Goal: Transaction & Acquisition: Book appointment/travel/reservation

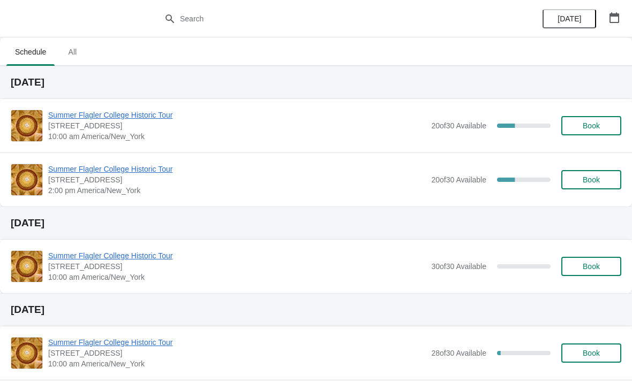
click at [595, 125] on span "Book" at bounding box center [591, 126] width 17 height 9
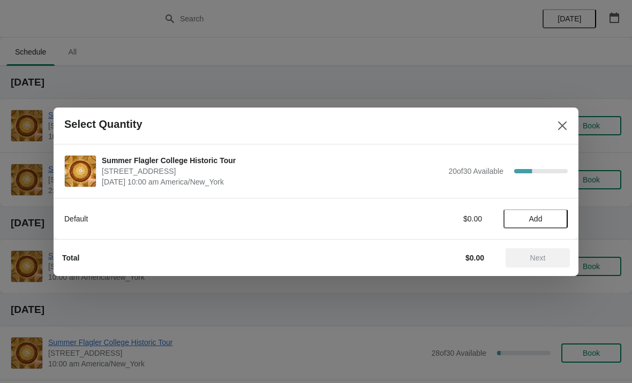
click at [562, 119] on button "Close" at bounding box center [562, 125] width 19 height 19
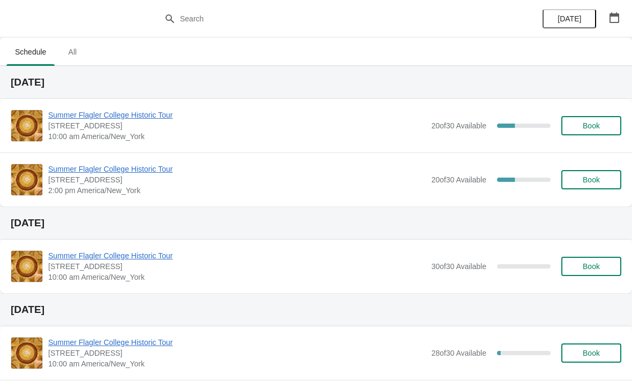
click at [106, 112] on span "Summer Flagler College Historic Tour" at bounding box center [237, 115] width 378 height 11
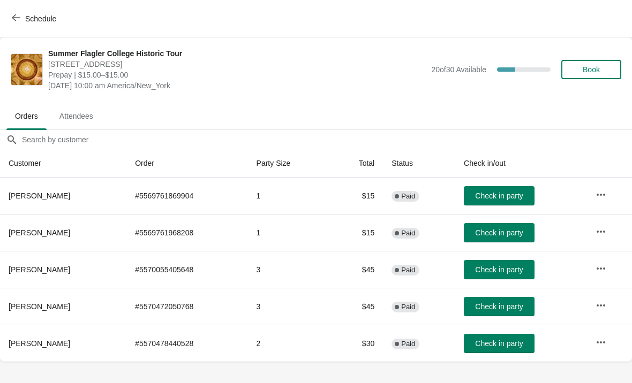
click at [494, 274] on span "Check in party" at bounding box center [499, 270] width 48 height 9
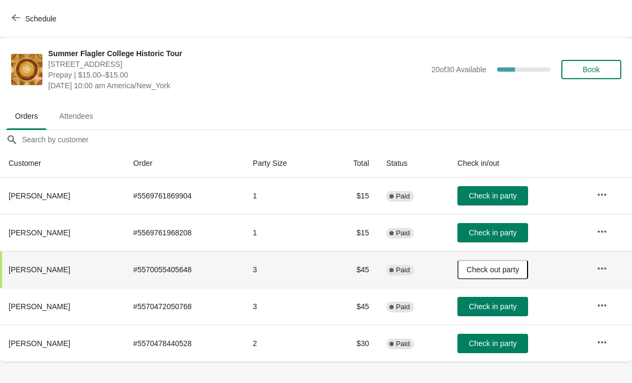
click at [492, 305] on span "Check in party" at bounding box center [493, 307] width 48 height 9
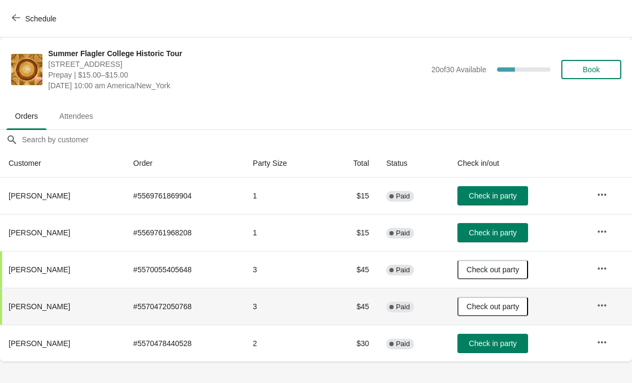
click at [487, 345] on span "Check in party" at bounding box center [493, 344] width 48 height 9
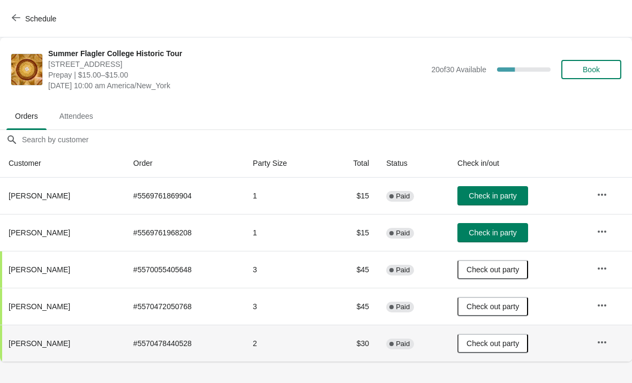
click at [590, 72] on span "Book" at bounding box center [591, 69] width 17 height 9
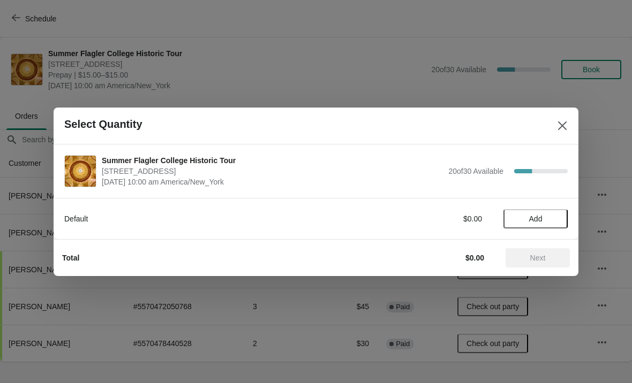
click at [538, 215] on span "Add" at bounding box center [535, 219] width 13 height 9
click at [555, 216] on icon at bounding box center [553, 218] width 11 height 11
click at [526, 252] on button "Next" at bounding box center [538, 258] width 64 height 19
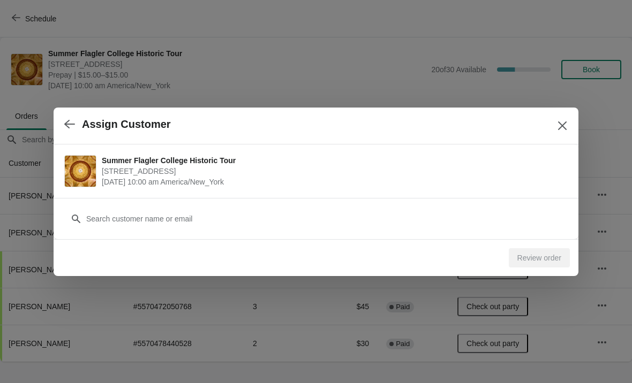
click at [136, 204] on div "Customer" at bounding box center [315, 214] width 503 height 30
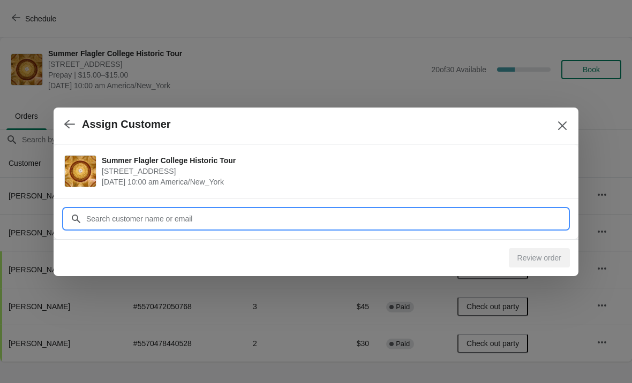
click at [130, 223] on input "Customer" at bounding box center [327, 218] width 482 height 19
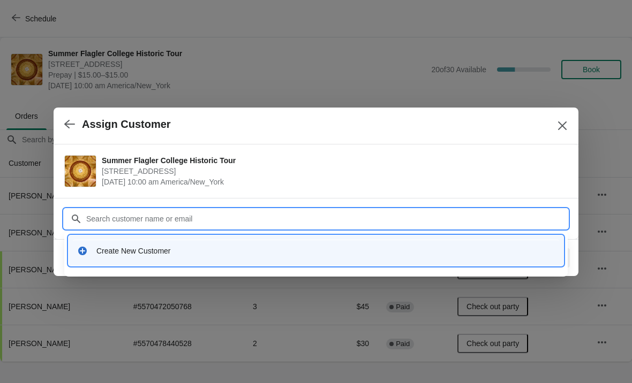
click at [112, 249] on div "Create New Customer" at bounding box center [325, 251] width 458 height 11
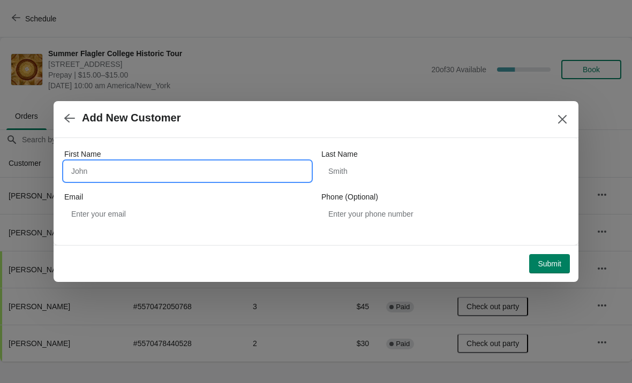
click at [119, 164] on input "First Name" at bounding box center [187, 171] width 246 height 19
type input "Enwey"
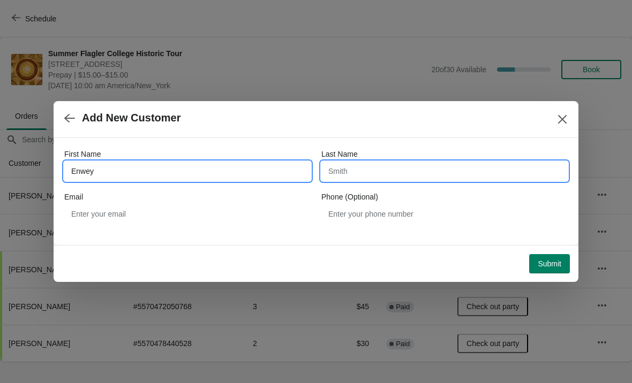
click at [341, 172] on input "Last Name" at bounding box center [444, 171] width 246 height 19
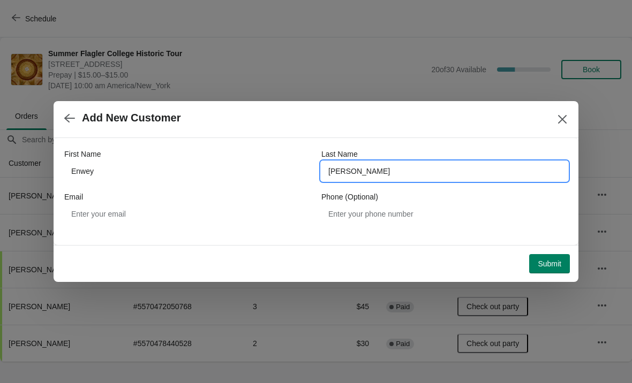
type input "[PERSON_NAME]"
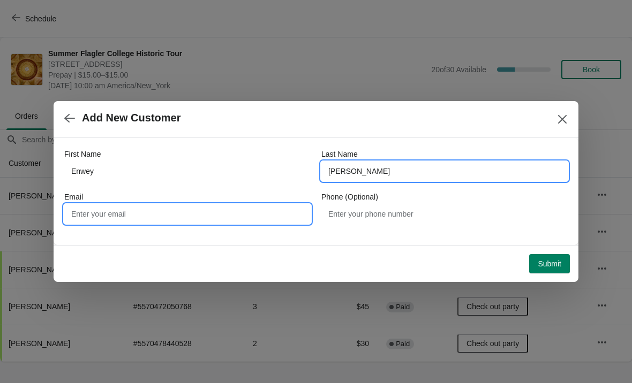
click at [112, 216] on input "Email" at bounding box center [187, 214] width 246 height 19
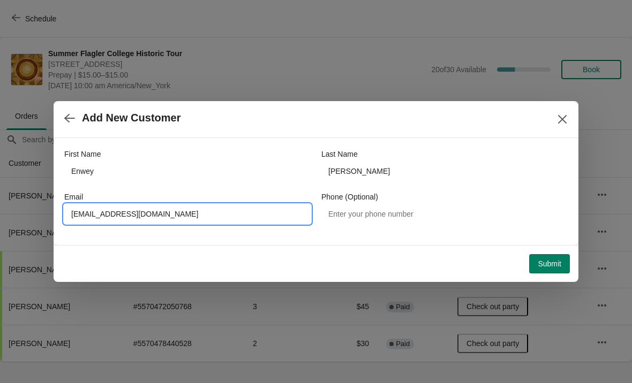
type input "[EMAIL_ADDRESS][DOMAIN_NAME]"
click at [546, 263] on span "Submit" at bounding box center [550, 264] width 24 height 9
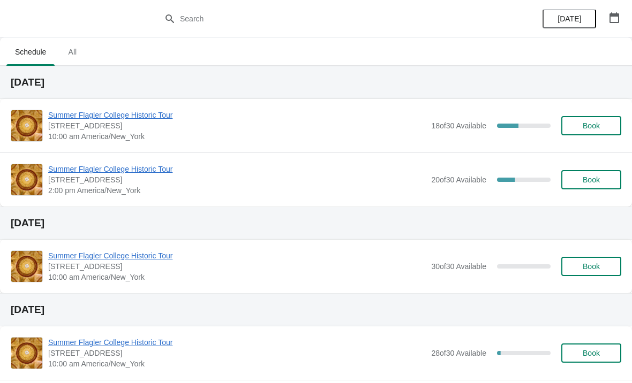
click at [590, 120] on button "Book" at bounding box center [591, 125] width 60 height 19
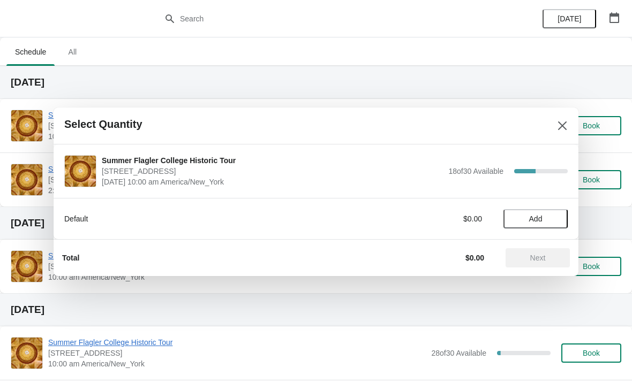
click at [538, 209] on button "Add" at bounding box center [535, 218] width 64 height 19
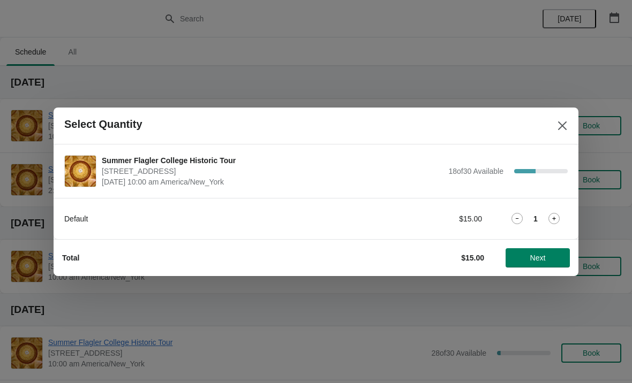
click at [552, 214] on icon at bounding box center [553, 218] width 11 height 11
click at [543, 255] on span "Next" at bounding box center [538, 258] width 16 height 9
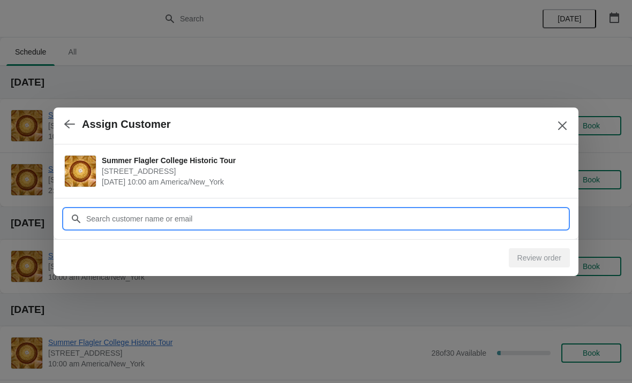
click at [527, 210] on input "Customer" at bounding box center [327, 218] width 482 height 19
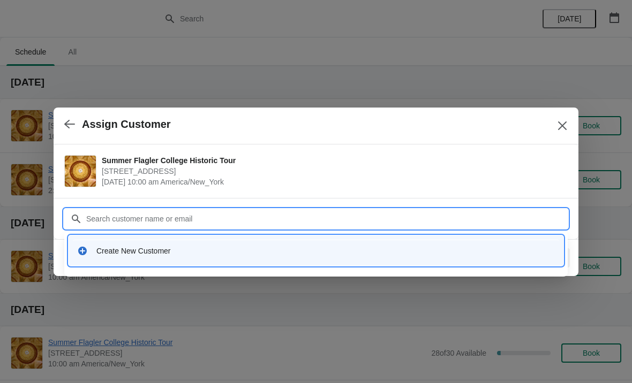
click at [123, 254] on div "Create New Customer" at bounding box center [325, 251] width 458 height 11
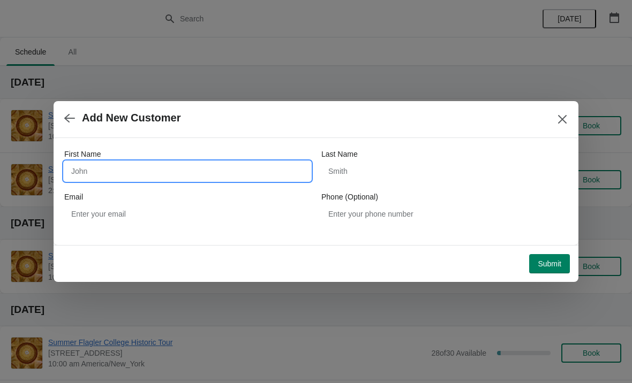
click at [187, 171] on input "First Name" at bounding box center [187, 171] width 246 height 19
type input "Pat"
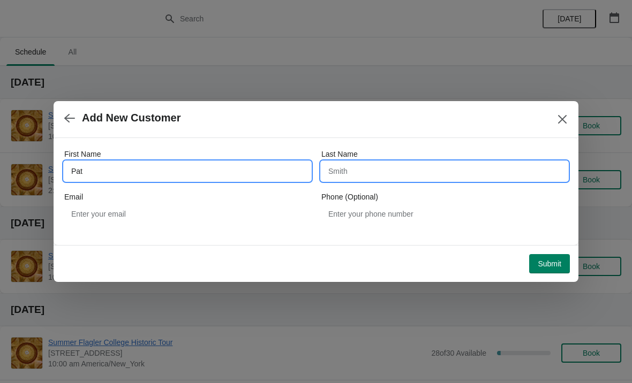
click at [351, 168] on input "Last Name" at bounding box center [444, 171] width 246 height 19
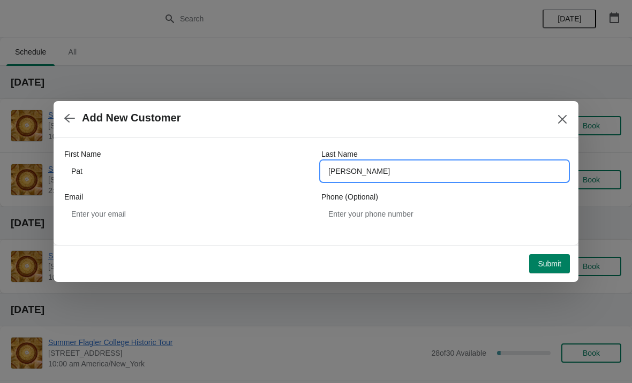
type input "Braswell"
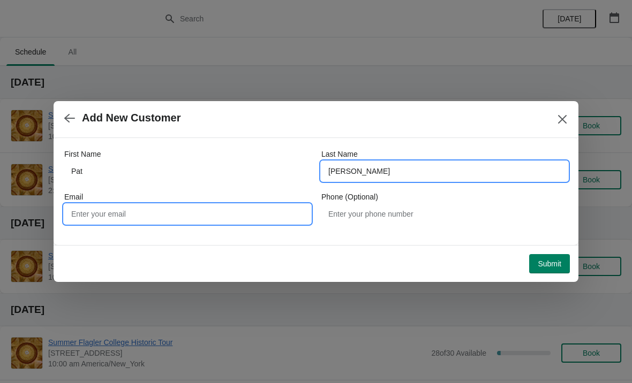
click at [131, 213] on input "Email" at bounding box center [187, 214] width 246 height 19
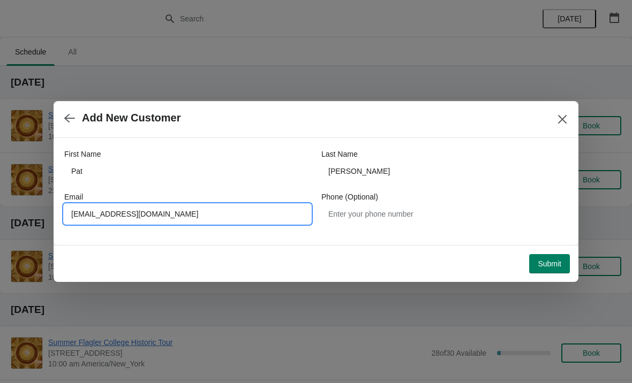
type input "Phatmbraswell@gmail.com"
click at [551, 269] on button "Submit" at bounding box center [549, 263] width 41 height 19
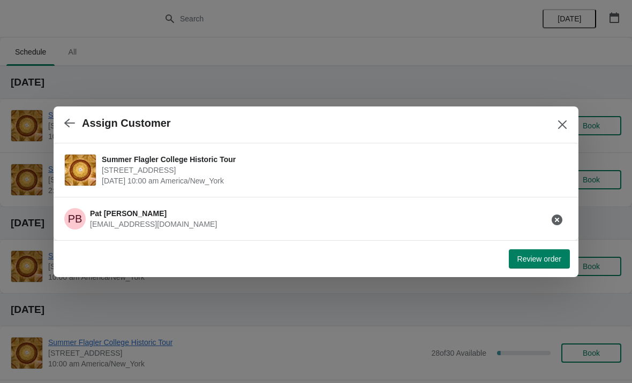
click at [528, 258] on span "Review order" at bounding box center [539, 259] width 44 height 9
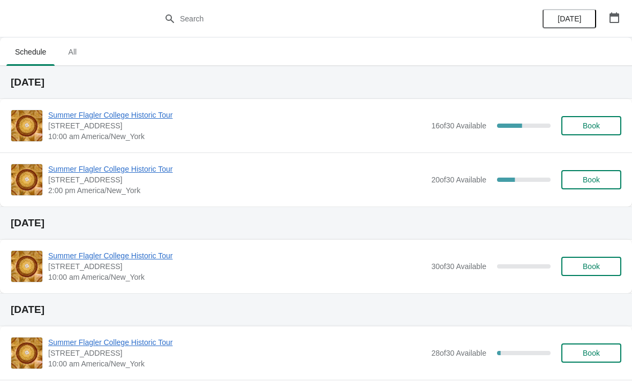
click at [103, 118] on span "Summer Flagler College Historic Tour" at bounding box center [237, 115] width 378 height 11
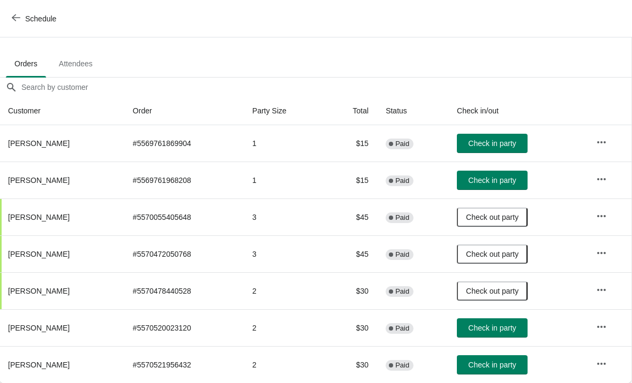
scroll to position [52, 1]
click at [489, 359] on button "Check in party" at bounding box center [492, 365] width 71 height 19
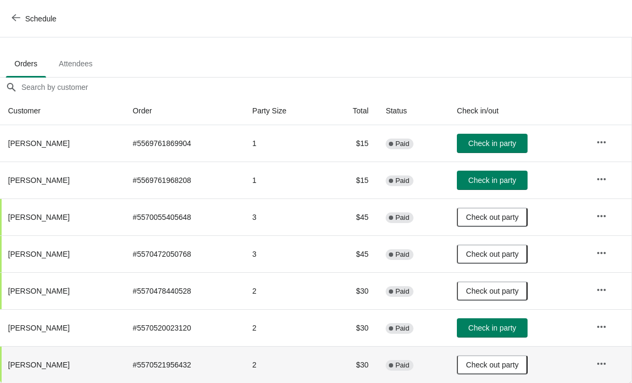
click at [500, 324] on span "Check in party" at bounding box center [492, 328] width 48 height 9
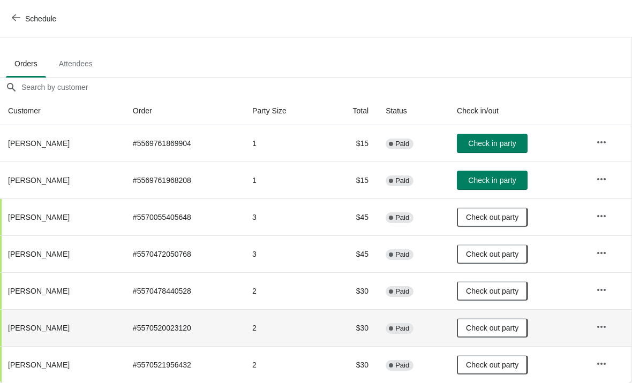
click at [488, 144] on span "Check in party" at bounding box center [492, 143] width 48 height 9
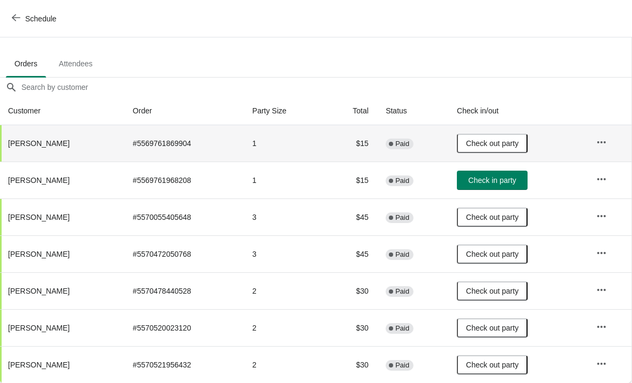
click at [500, 184] on span "Check in party" at bounding box center [492, 180] width 48 height 9
